Goal: Task Accomplishment & Management: Use online tool/utility

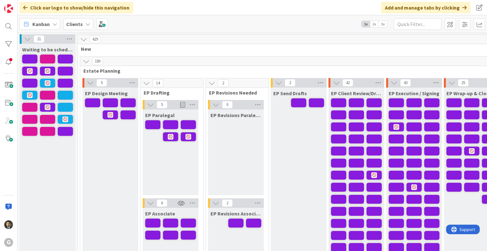
scroll to position [32, 0]
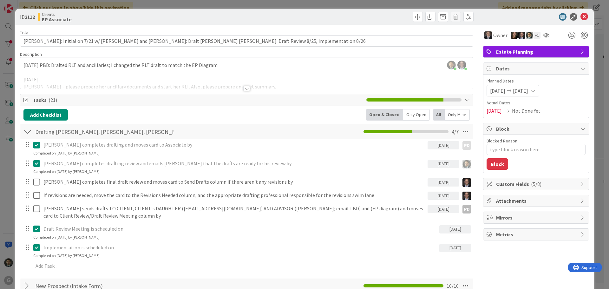
scroll to position [1, 0]
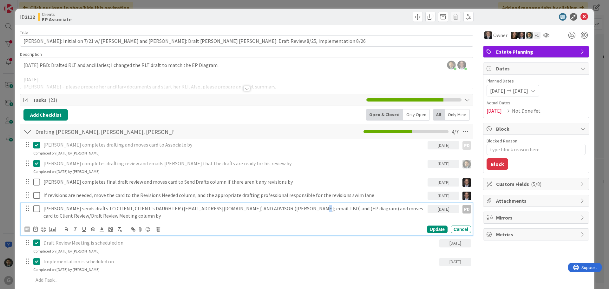
click at [295, 207] on p "Paul sends drafts TO CLIENT, CLIENT's DAUGHTER (laurierichardone@gmail.com) AND…" at bounding box center [234, 212] width 382 height 14
click at [296, 208] on p "Paul sends drafts TO CLIENT, CLIENT's DAUGHTER (laurierichardone@gmail.com) AND…" at bounding box center [234, 212] width 382 height 14
drag, startPoint x: 296, startPoint y: 208, endPoint x: 275, endPoint y: 210, distance: 21.0
click at [275, 210] on p "Paul sends drafts TO CLIENT, CLIENT's DAUGHTER (laurierichardone@gmail.com) AND…" at bounding box center [234, 212] width 382 height 14
click at [436, 232] on div "Update" at bounding box center [437, 229] width 21 height 8
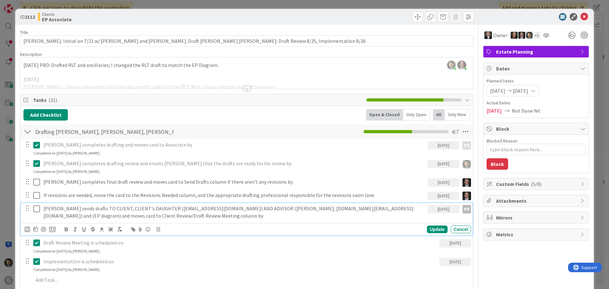
type textarea "x"
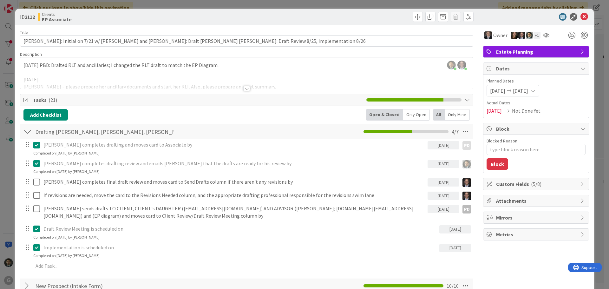
click at [352, 6] on div "ID 2112 Clients EP Associate Title 121 / 128 Richardone-Doody, Anita: Initial o…" at bounding box center [304, 144] width 609 height 289
